Goal: Navigation & Orientation: Find specific page/section

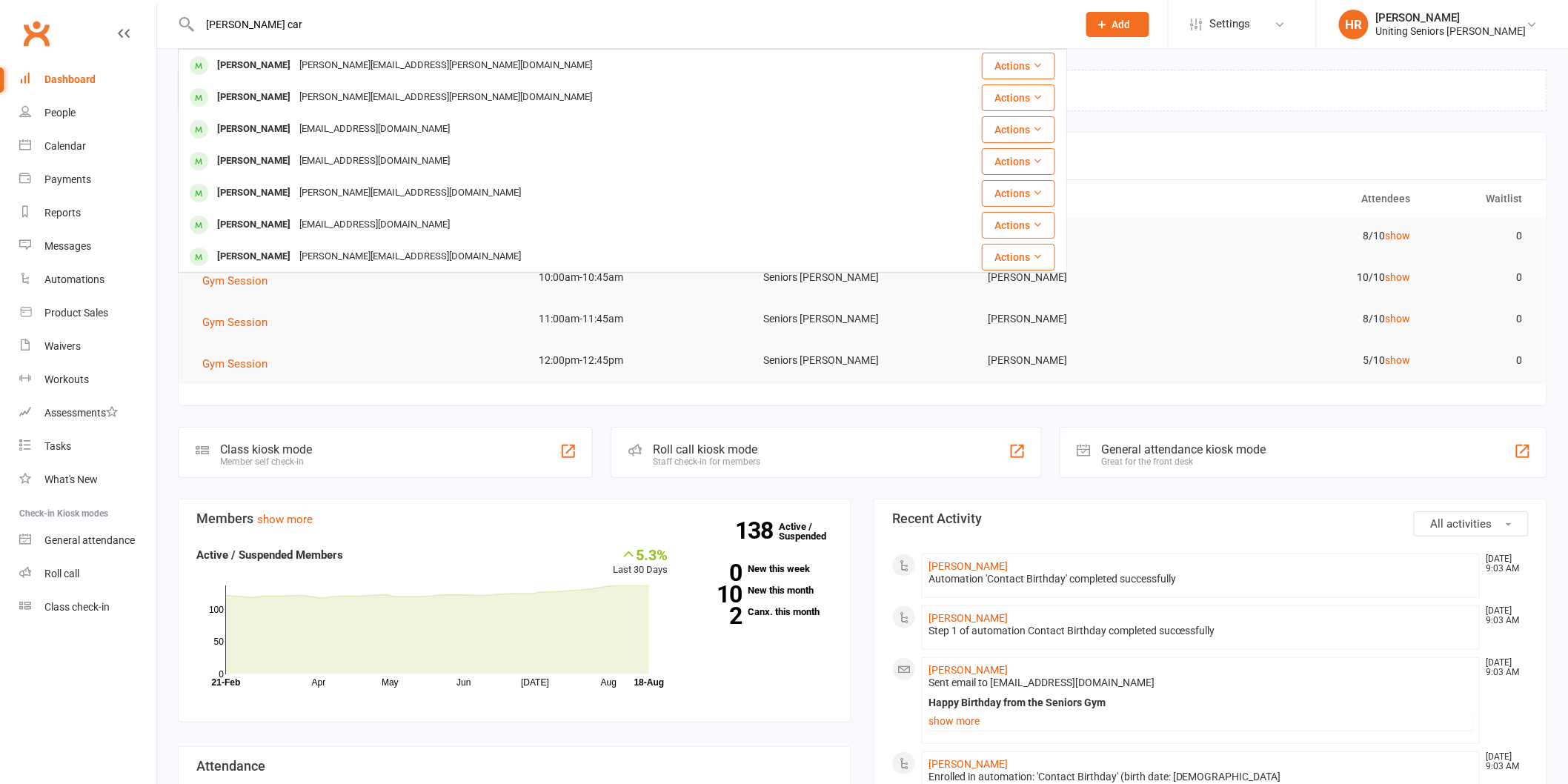
type input "[PERSON_NAME] car"
click at [274, 64] on div "[PERSON_NAME]" at bounding box center [254, 66] width 82 height 22
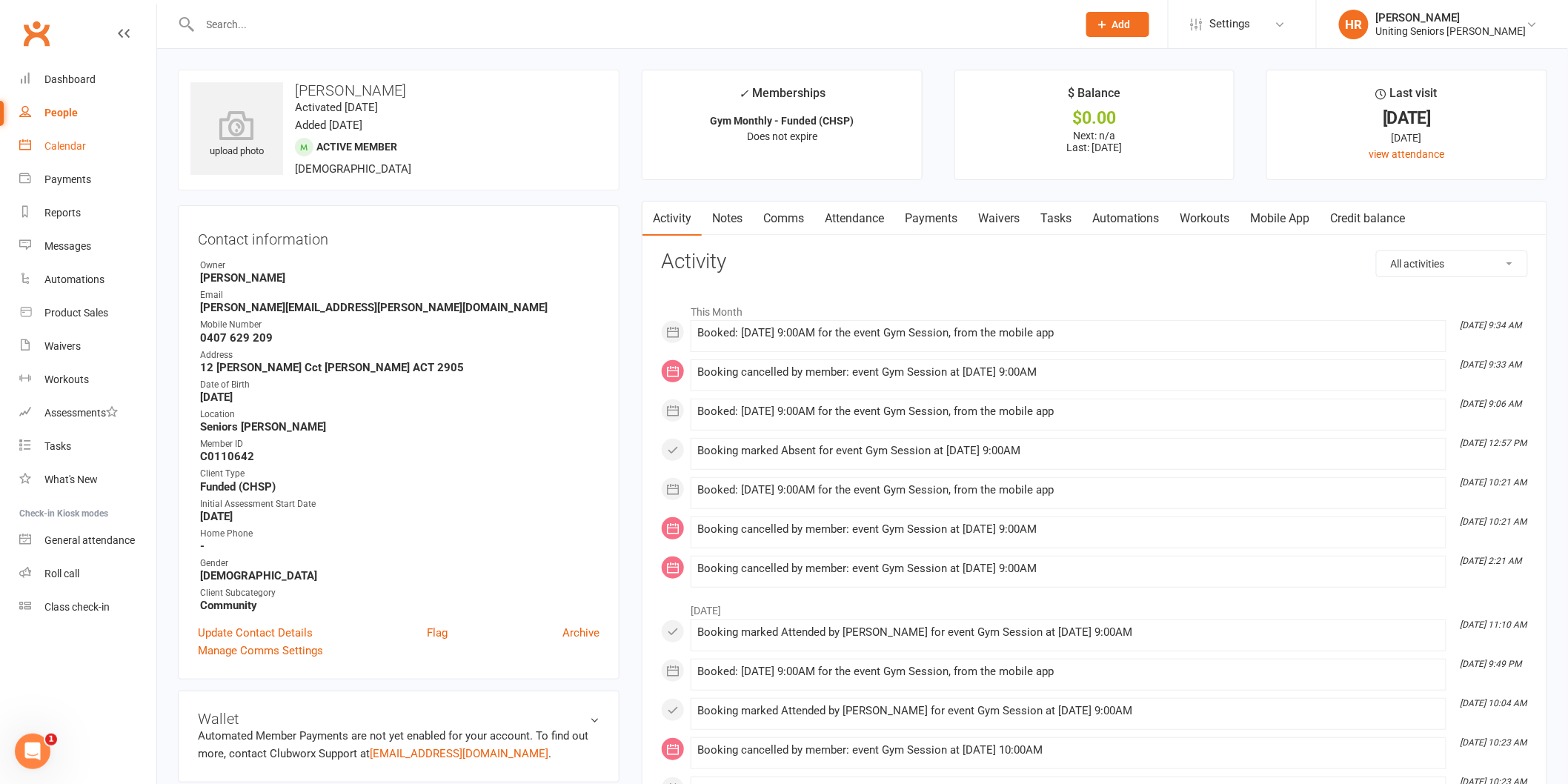
click at [72, 147] on div "Calendar" at bounding box center [65, 145] width 41 height 12
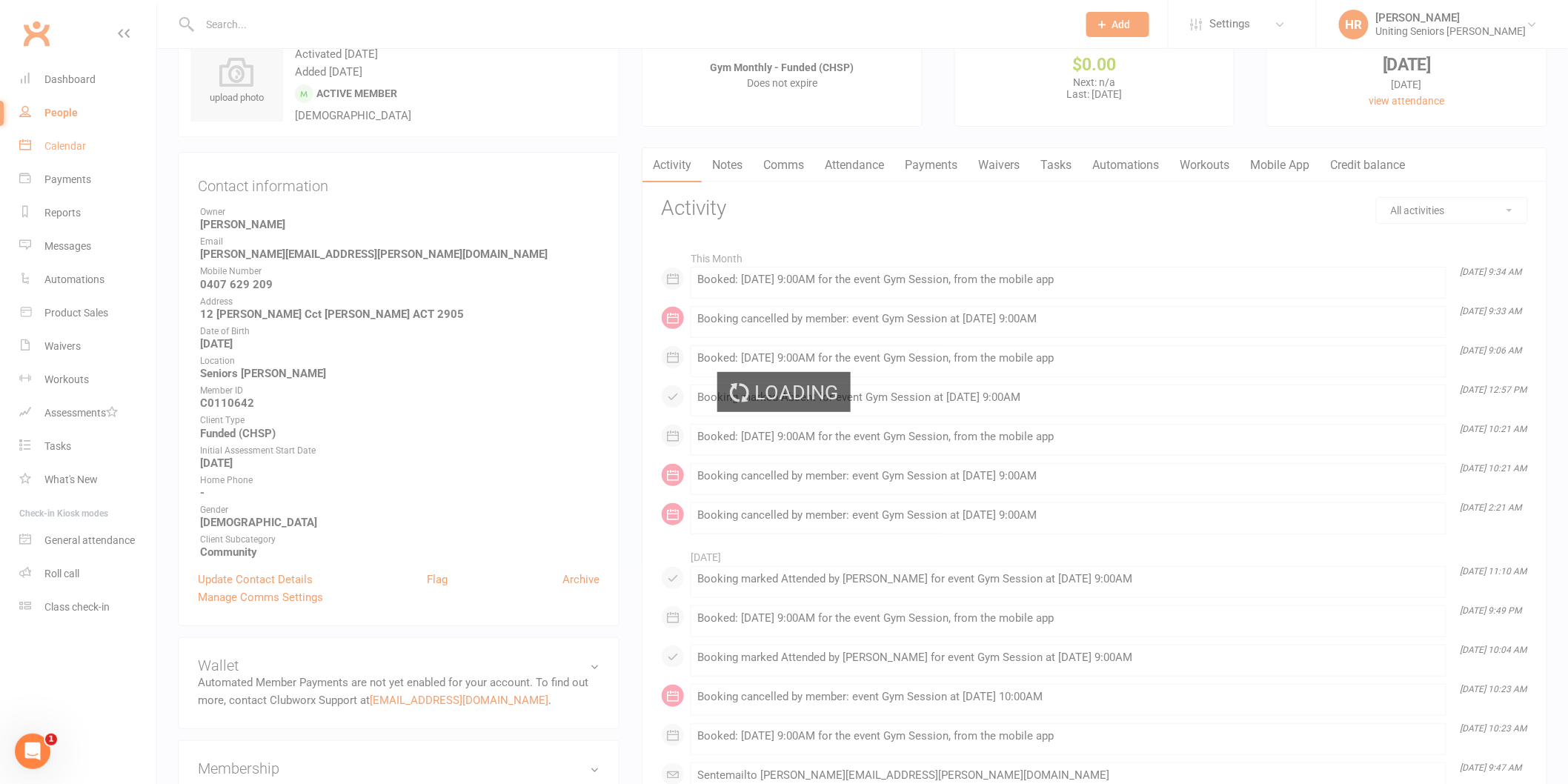
scroll to position [82, 0]
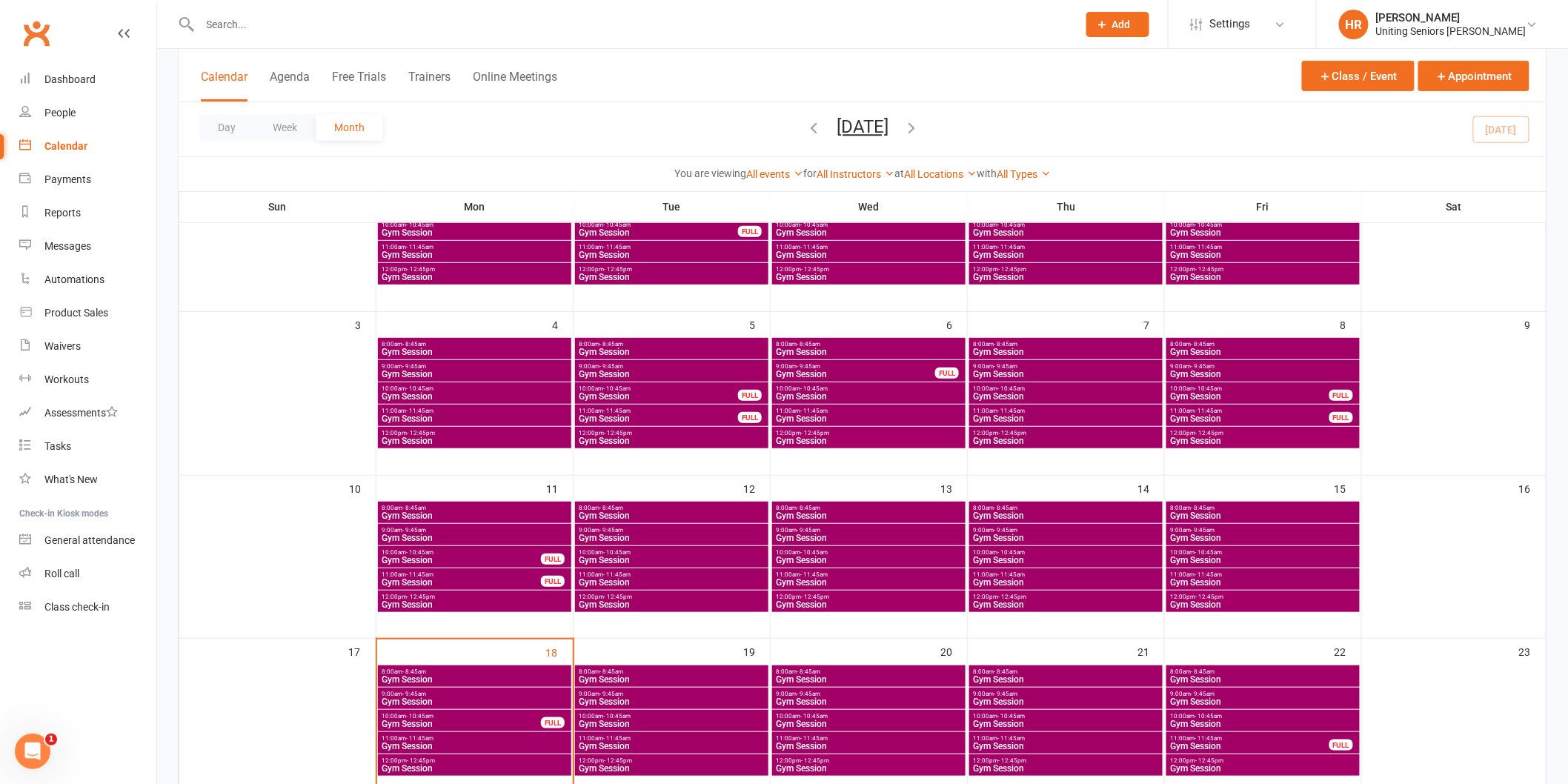
scroll to position [247, 0]
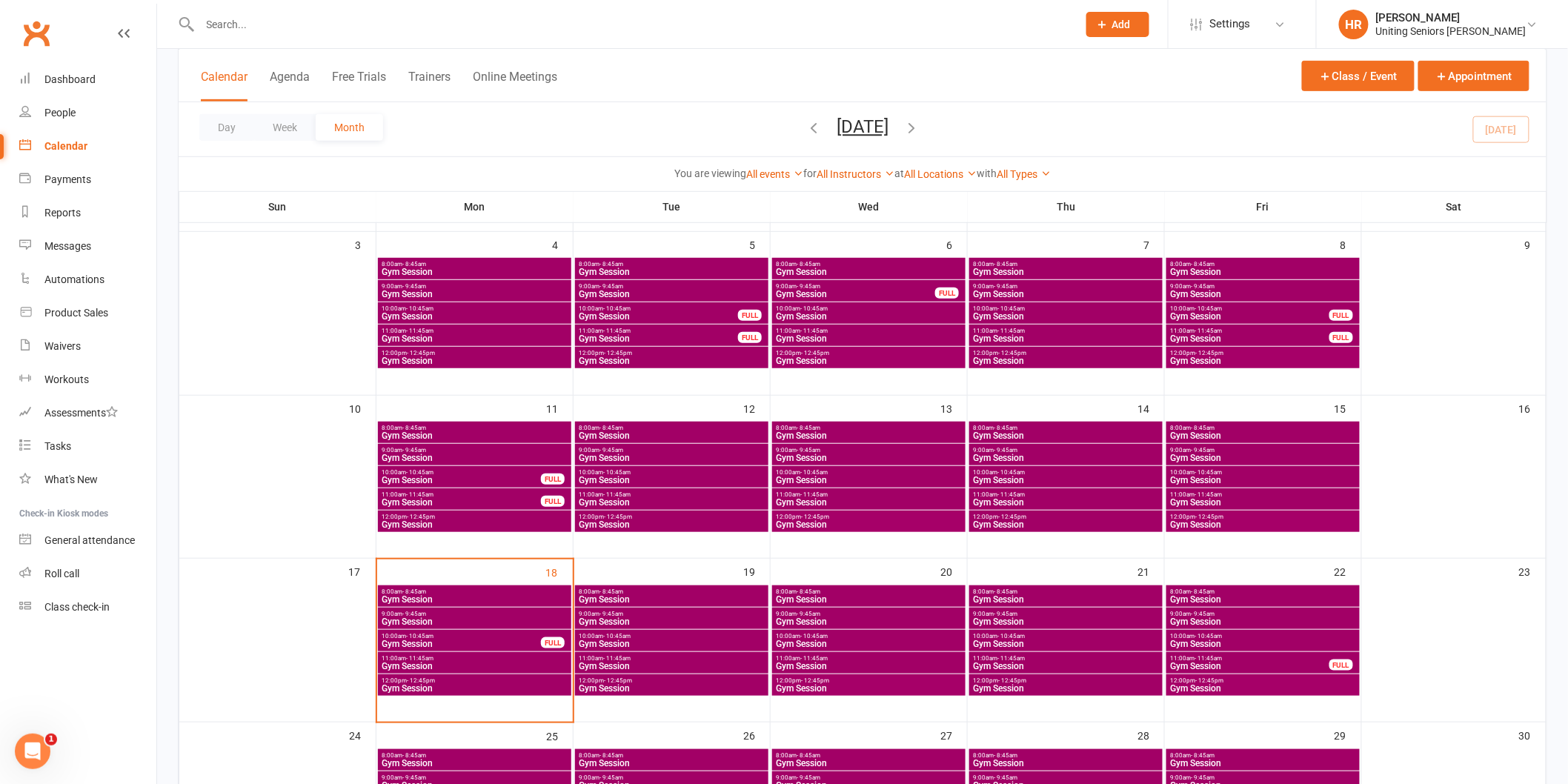
click at [535, 633] on span "10:00am - 10:45am" at bounding box center [461, 636] width 161 height 7
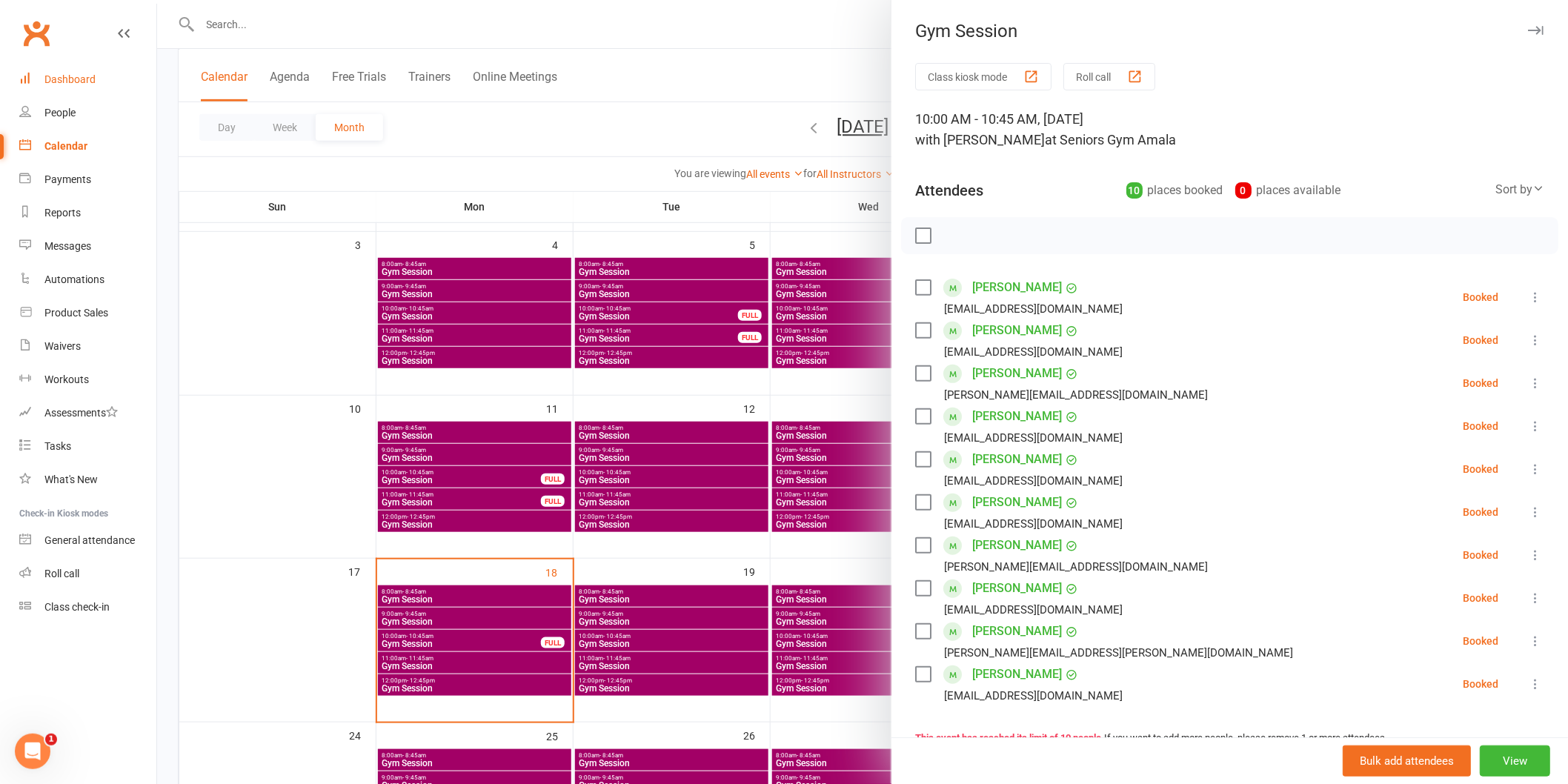
click at [94, 69] on link "Dashboard" at bounding box center [88, 80] width 137 height 34
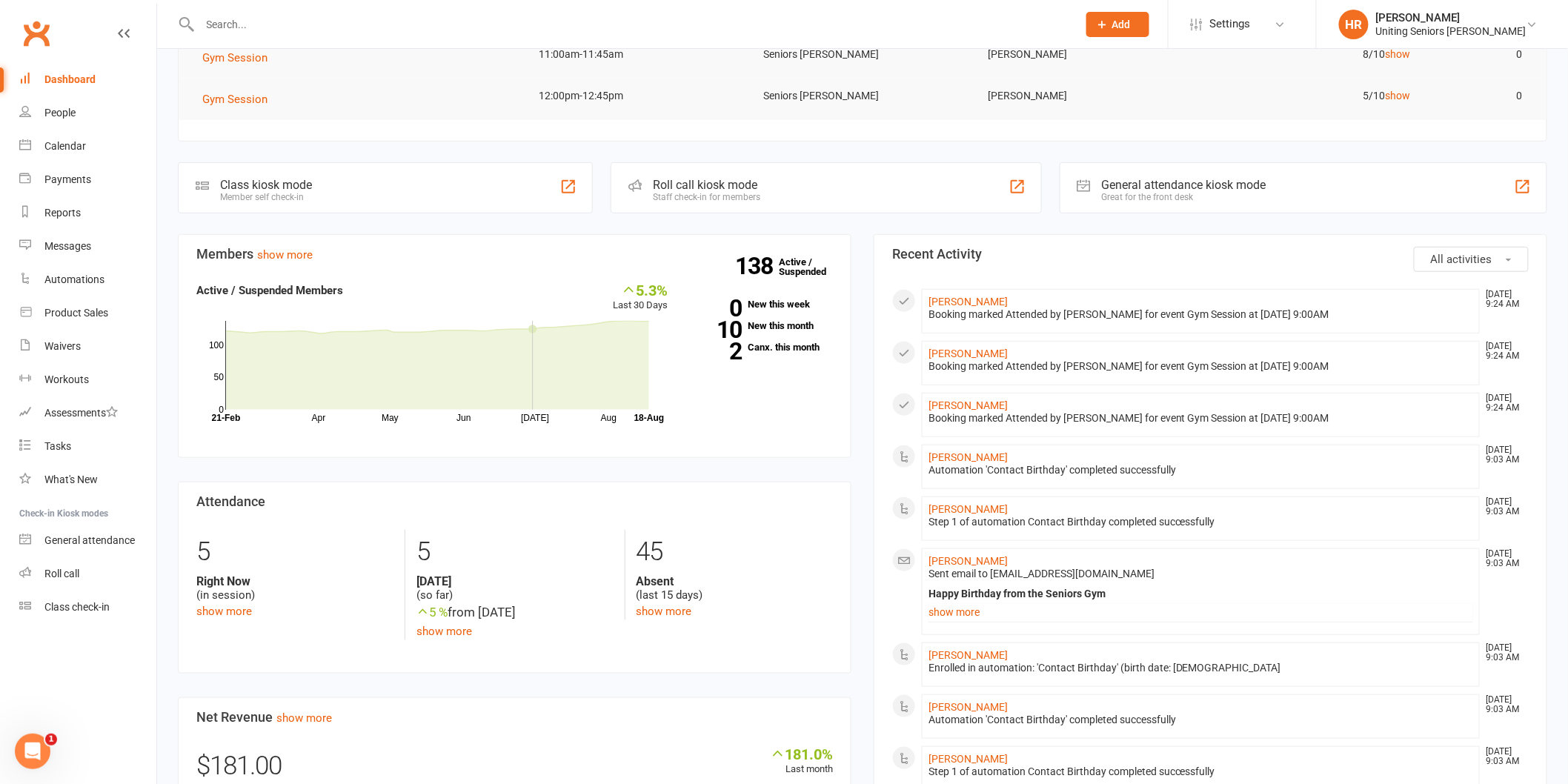
scroll to position [493, 0]
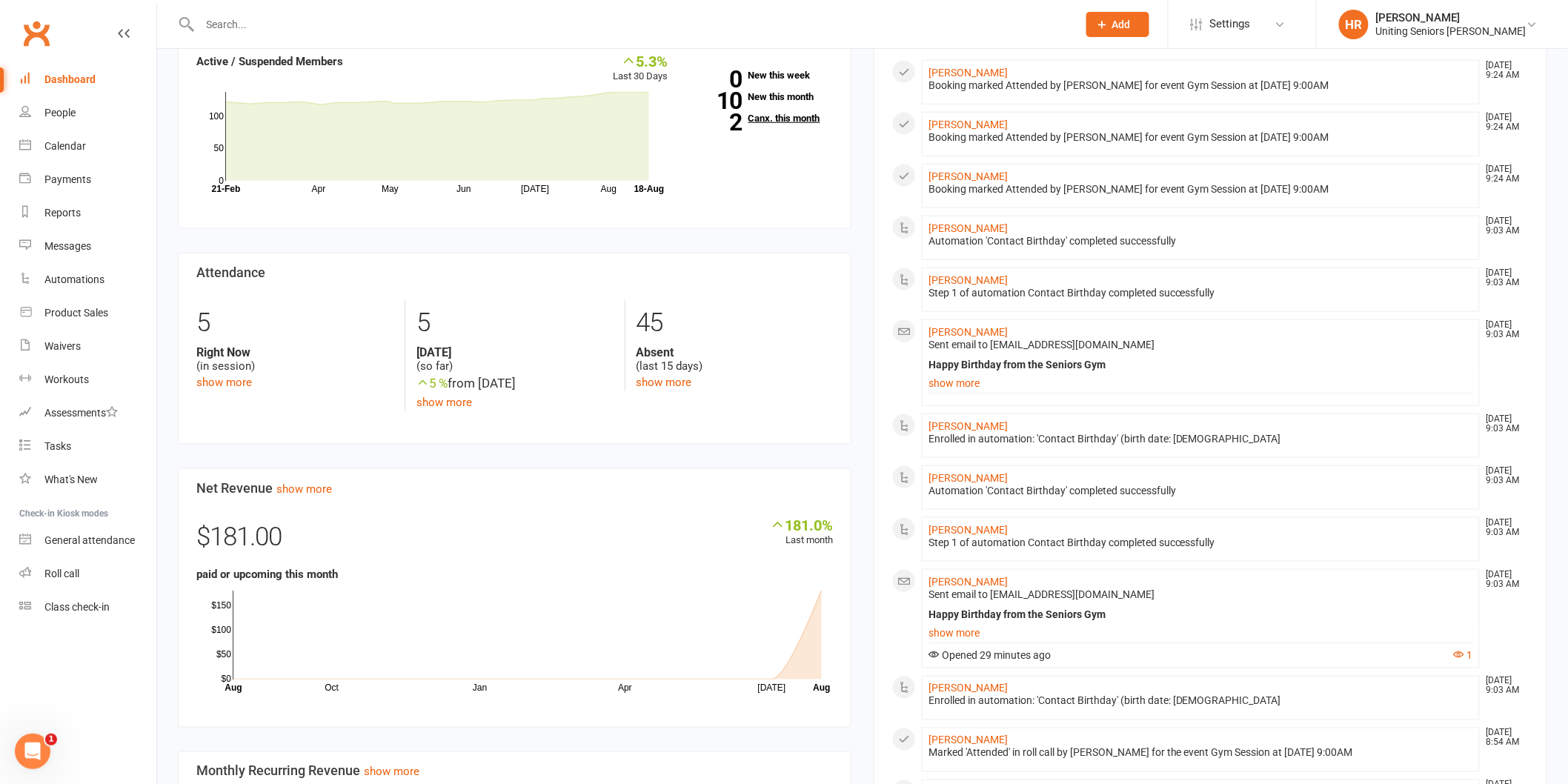
click at [795, 116] on link "2 Canx. this month" at bounding box center [762, 118] width 142 height 9
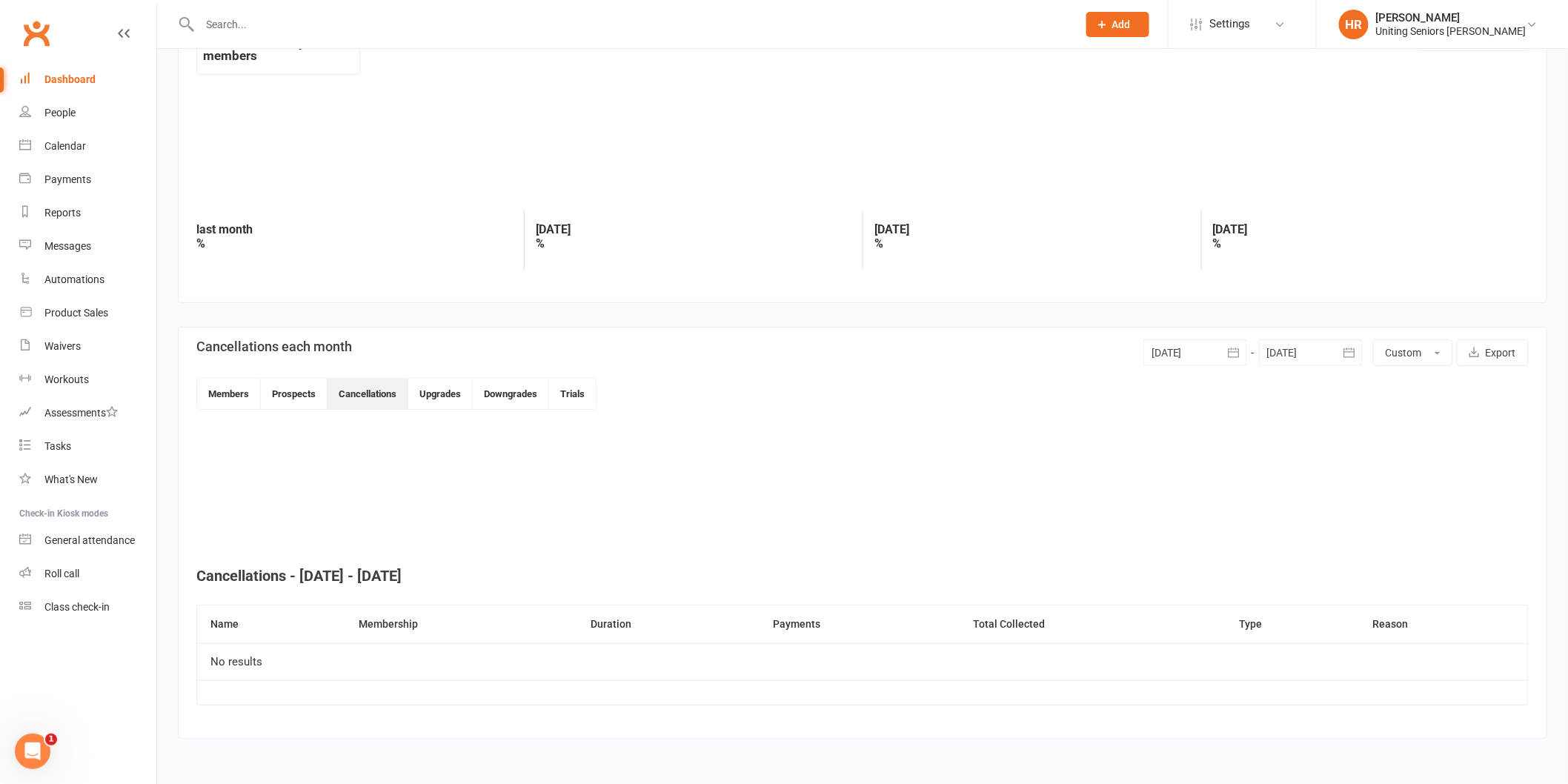
scroll to position [119, 0]
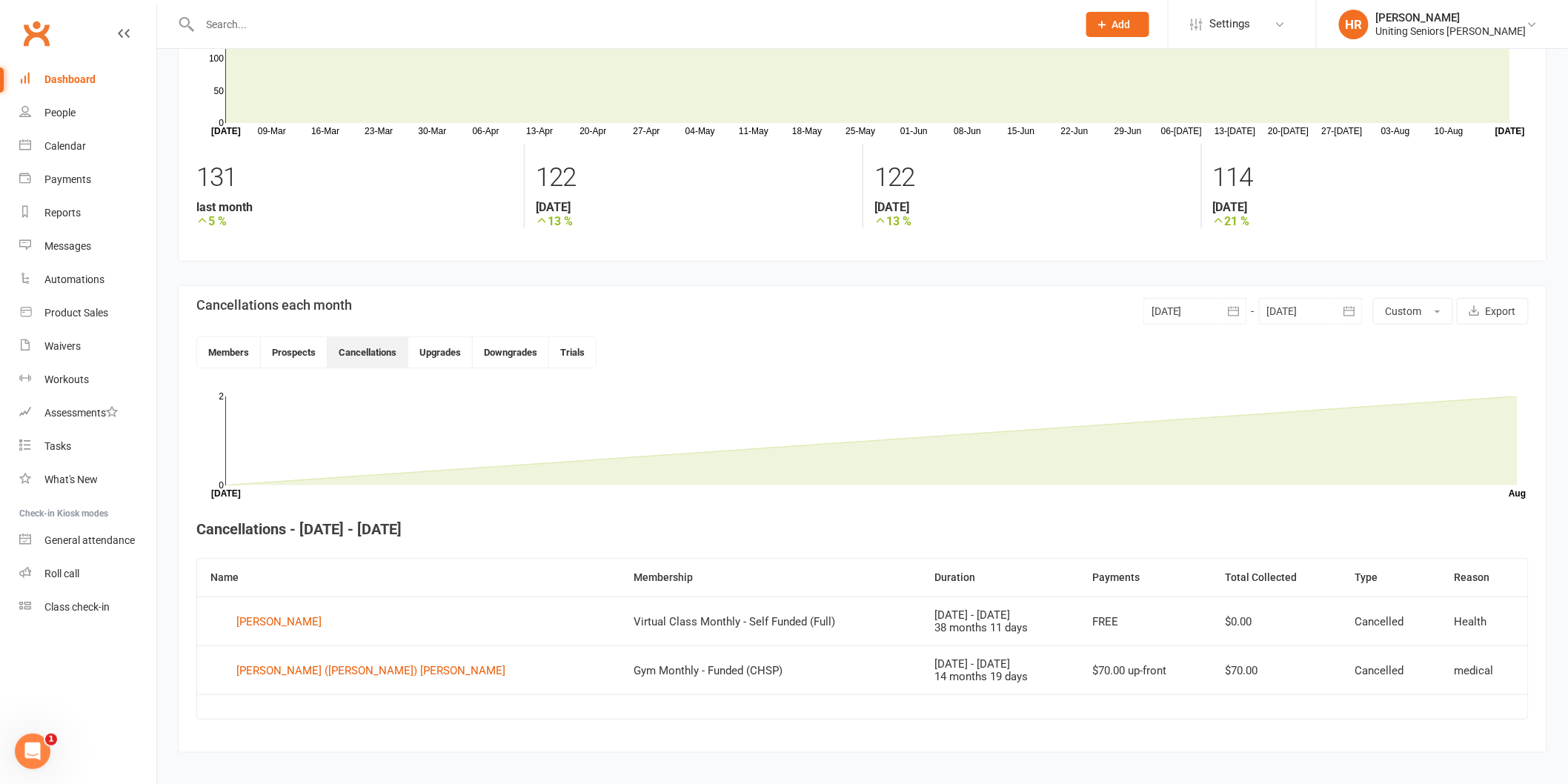
click at [90, 73] on div "Dashboard" at bounding box center [70, 79] width 52 height 12
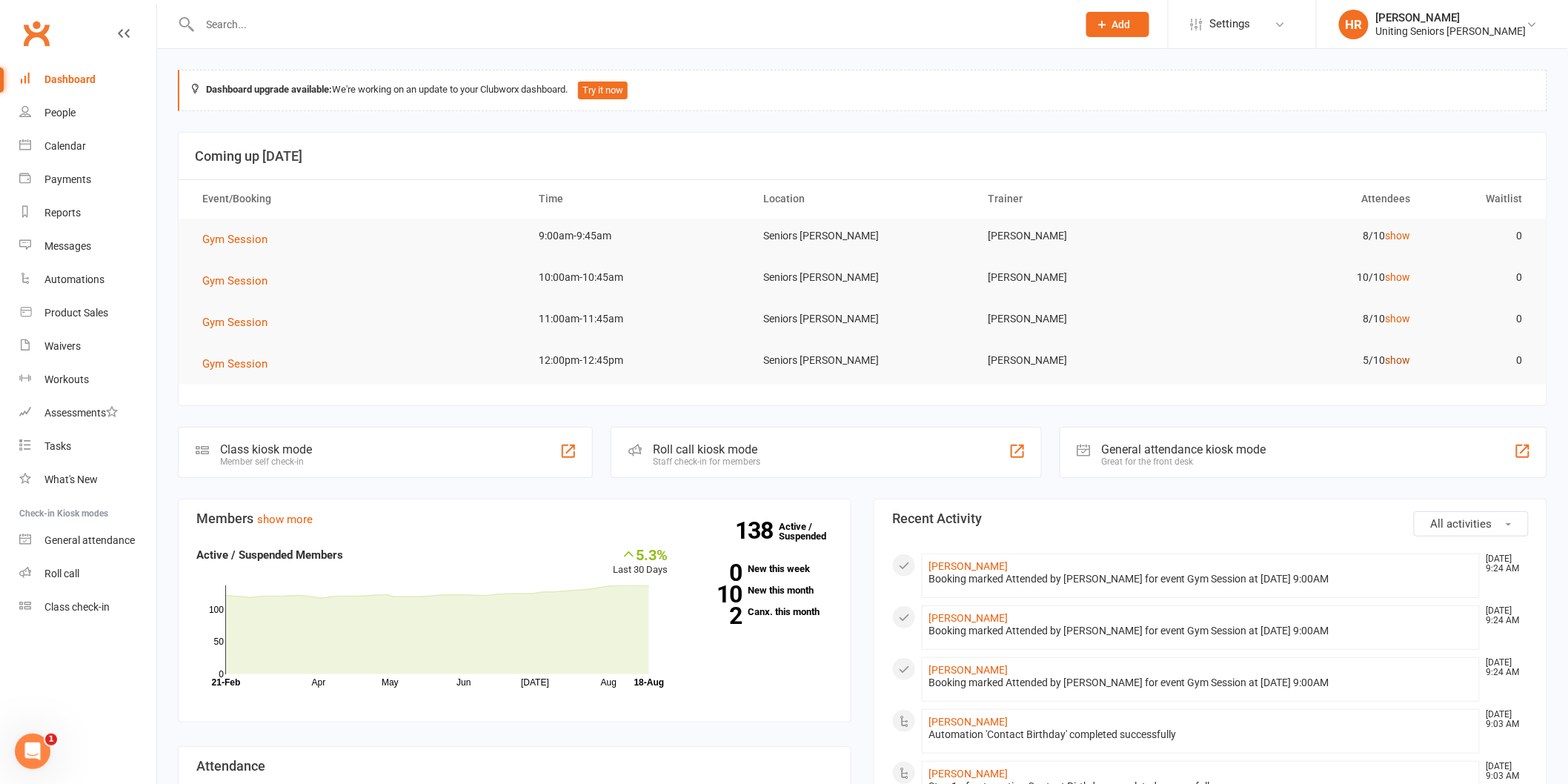
click at [1393, 356] on link "show" at bounding box center [1398, 360] width 25 height 12
